Goal: Check status: Check status

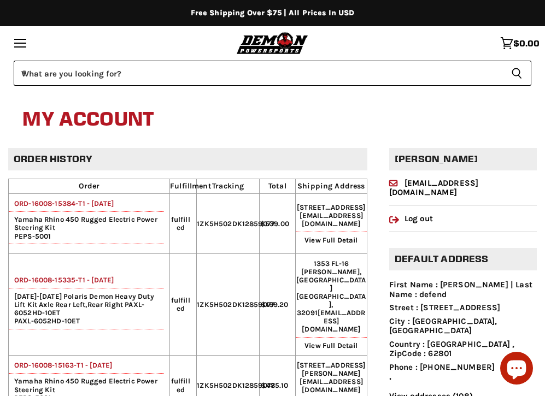
click at [97, 219] on td "ORD-16008-15384-T1 - [DATE] Yamaha Rhino 450 Rugged Electric Power Steering Kit…" at bounding box center [89, 224] width 161 height 60
click at [100, 208] on link "ORD-16008-15384-T1 - [DATE]" at bounding box center [61, 203] width 105 height 8
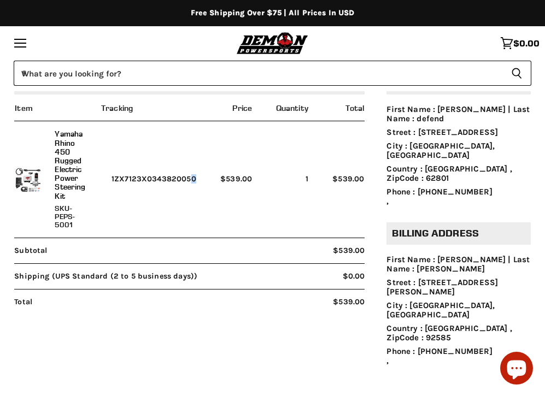
drag, startPoint x: 204, startPoint y: 178, endPoint x: 108, endPoint y: 178, distance: 96.2
click at [108, 178] on tr "Yamaha Rhino 450 Rugged Electric Power Steering Kit SKU-PEPS-5001 1ZX7123X03438…" at bounding box center [189, 179] width 350 height 116
copy tr "1ZX7123X0343820050"
